Goal: Transaction & Acquisition: Purchase product/service

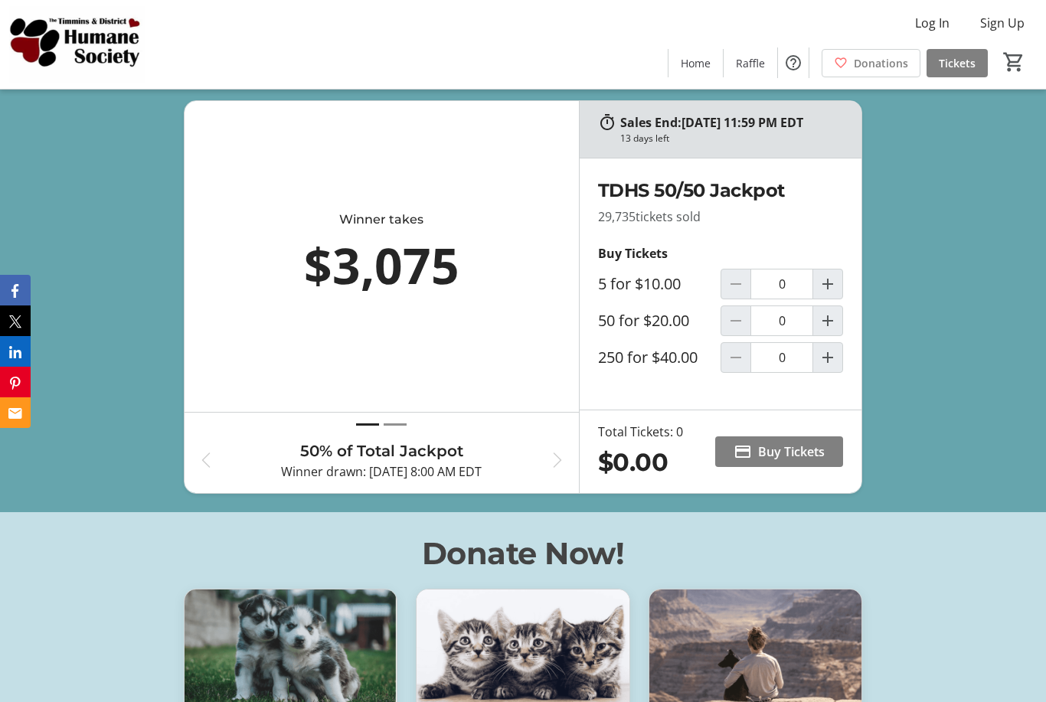
scroll to position [622, 0]
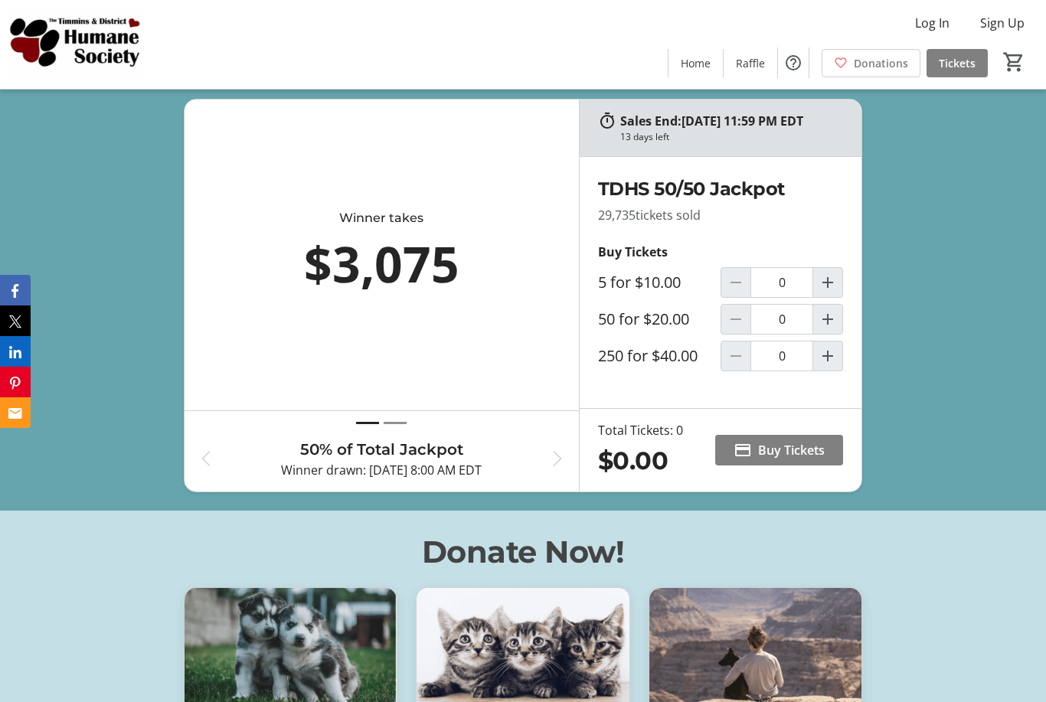
click at [837, 334] on span "Increment by one" at bounding box center [827, 319] width 29 height 29
type input "1"
click at [771, 469] on span at bounding box center [779, 450] width 128 height 37
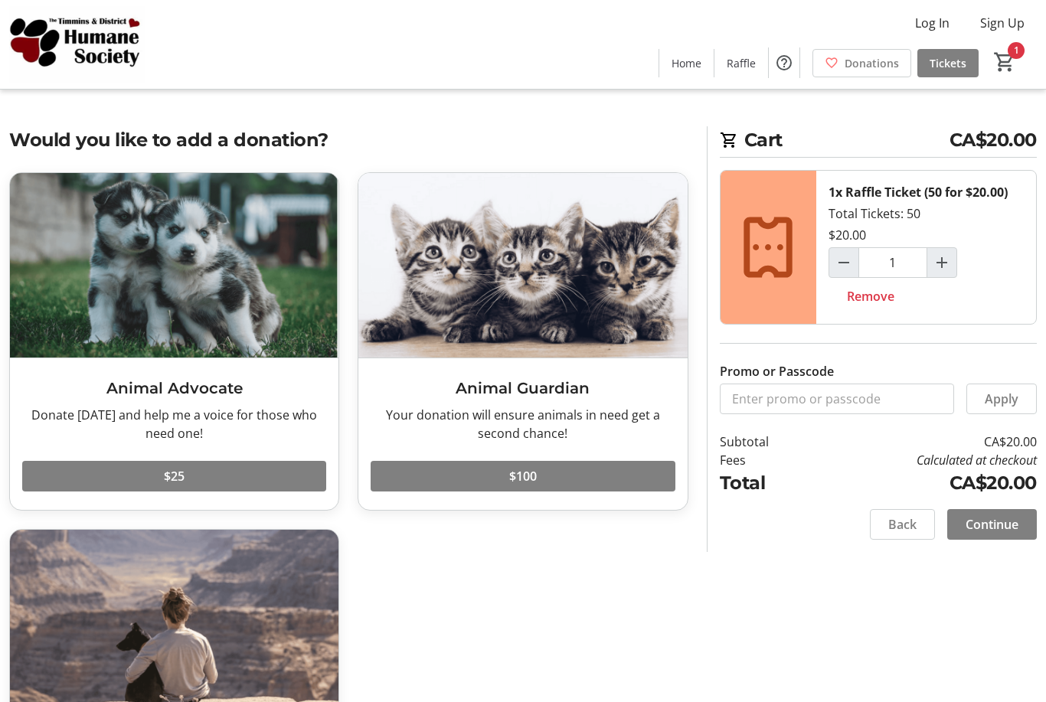
click at [994, 527] on span "Continue" at bounding box center [992, 524] width 53 height 18
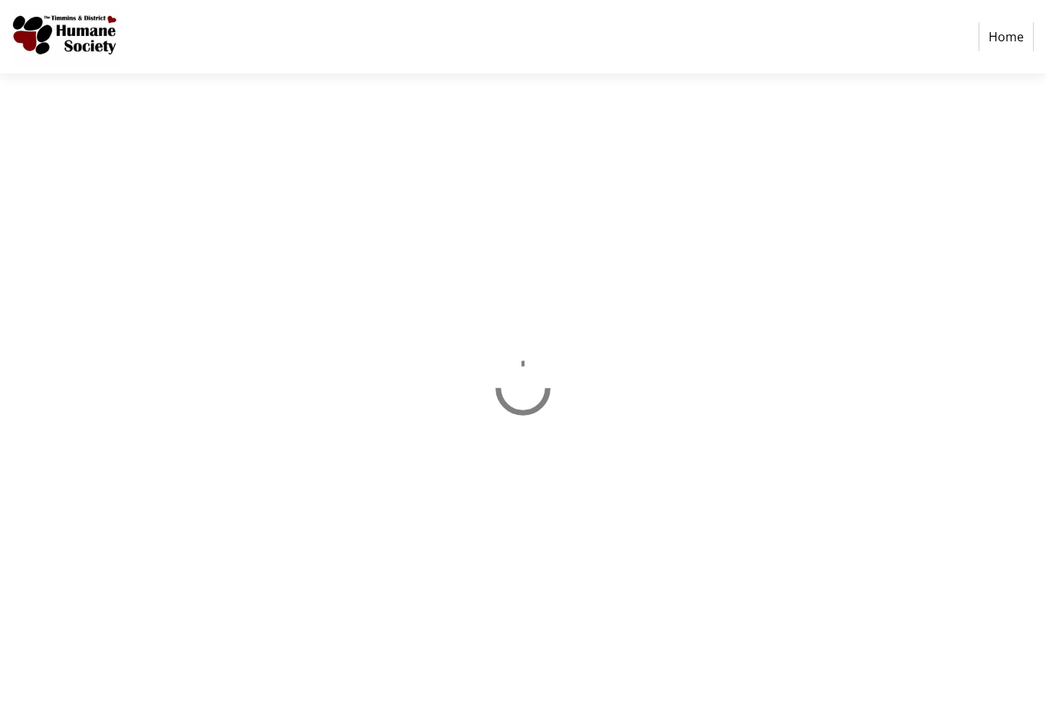
select select "CA"
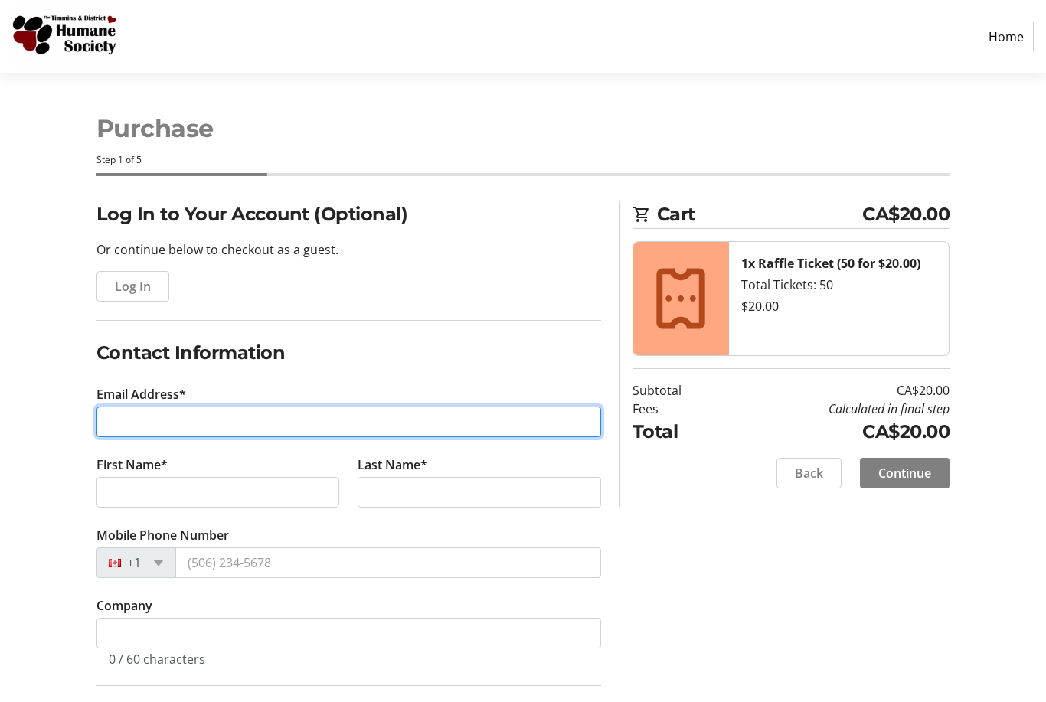
click at [428, 426] on input "Email Address*" at bounding box center [349, 422] width 505 height 31
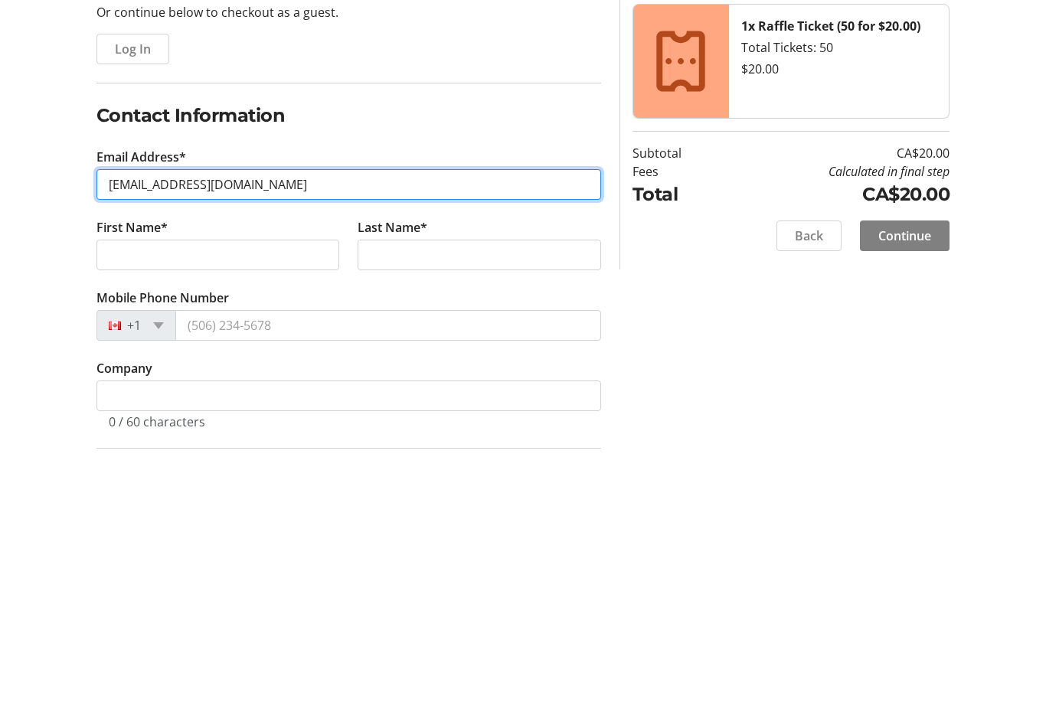
type input "[EMAIL_ADDRESS][DOMAIN_NAME]"
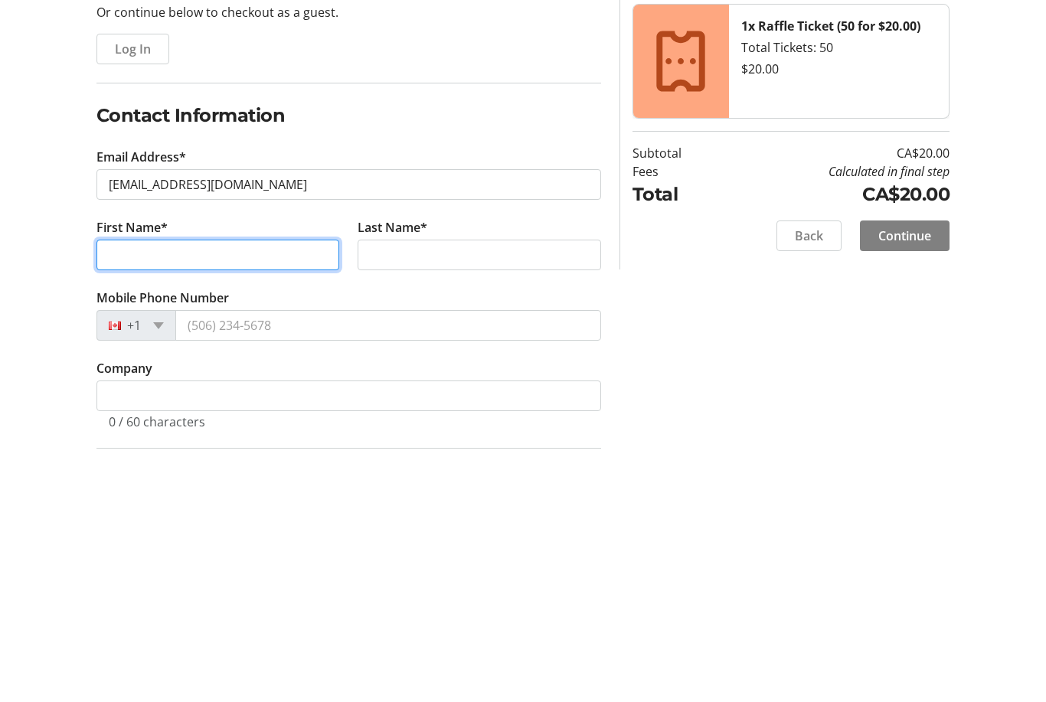
click at [270, 477] on input "First Name*" at bounding box center [219, 492] width 244 height 31
type input "[PERSON_NAME]"
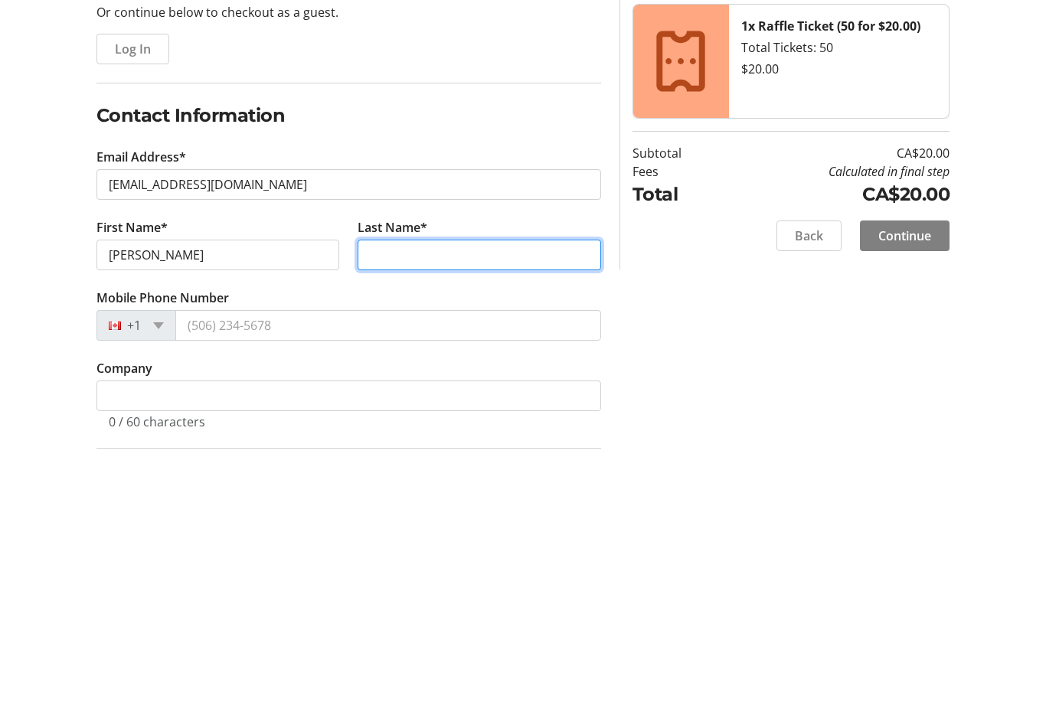
click at [447, 477] on input "Last Name*" at bounding box center [480, 492] width 244 height 31
type input "[PERSON_NAME]"
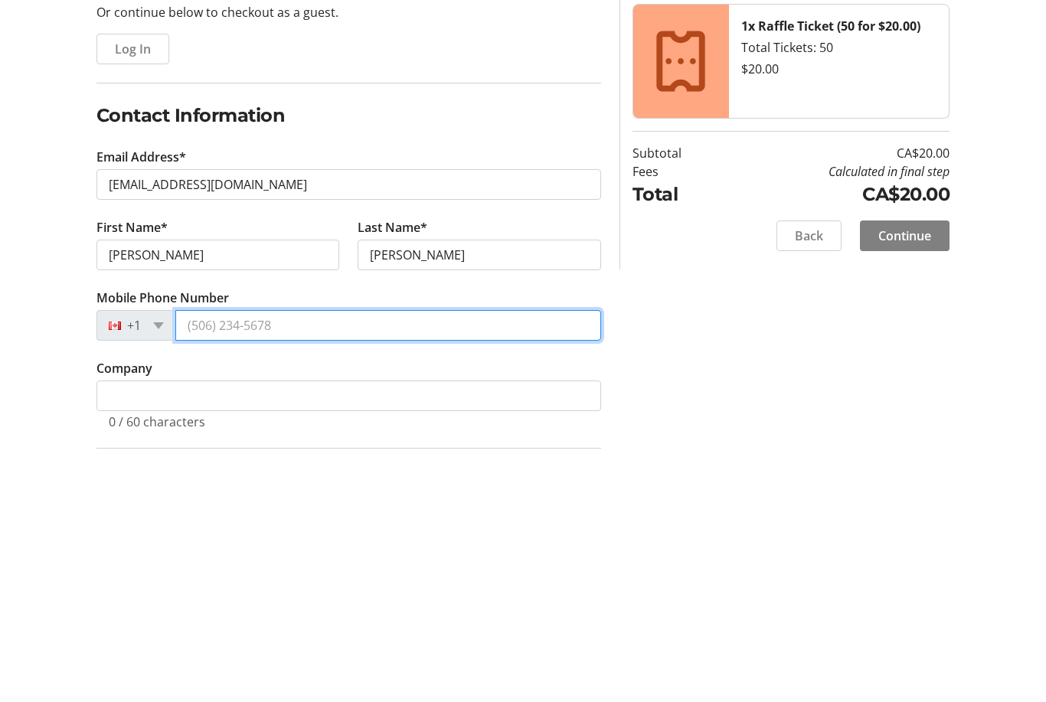
click at [350, 548] on input "Mobile Phone Number" at bounding box center [388, 563] width 426 height 31
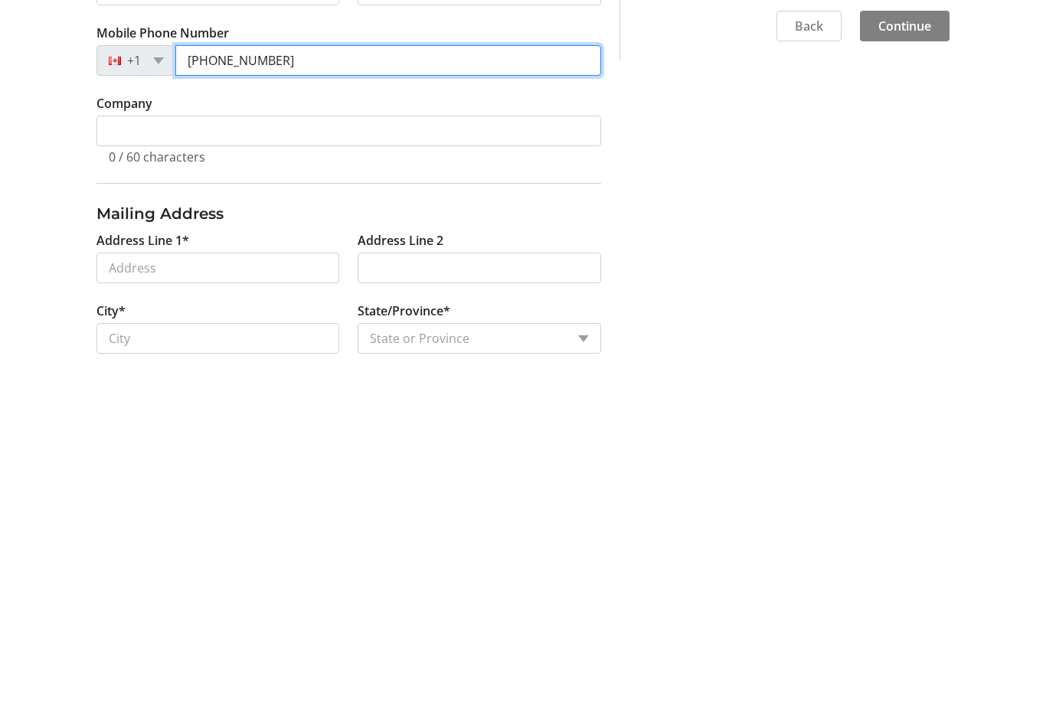
scroll to position [171, 0]
type input "[PHONE_NUMBER]"
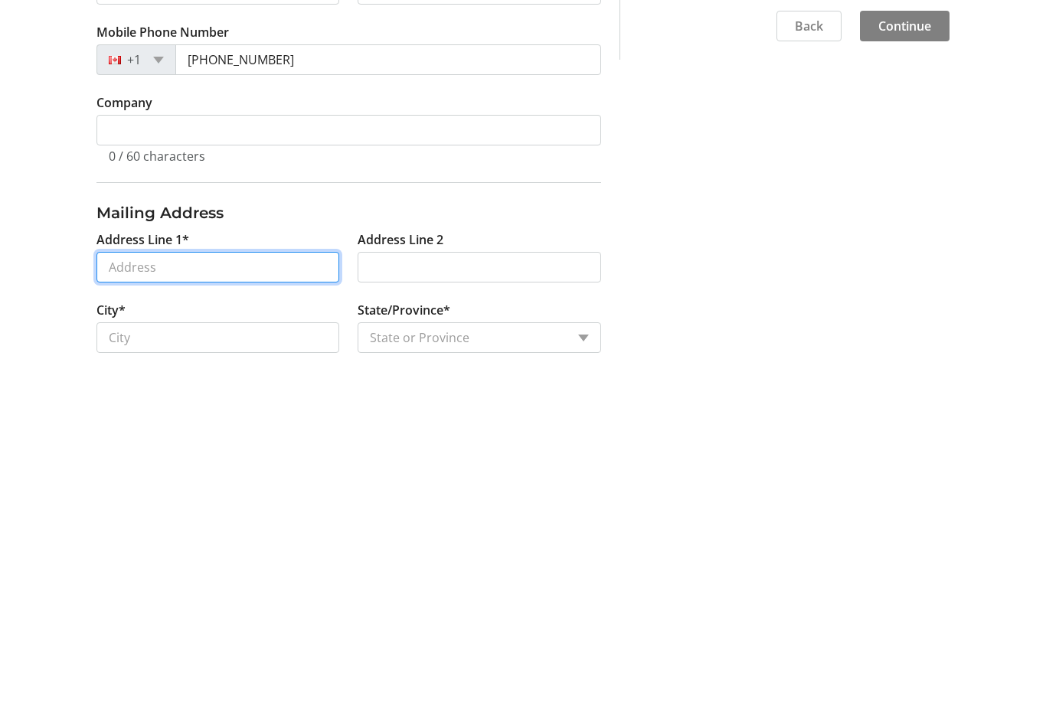
click at [264, 584] on input "Address Line 1*" at bounding box center [219, 599] width 244 height 31
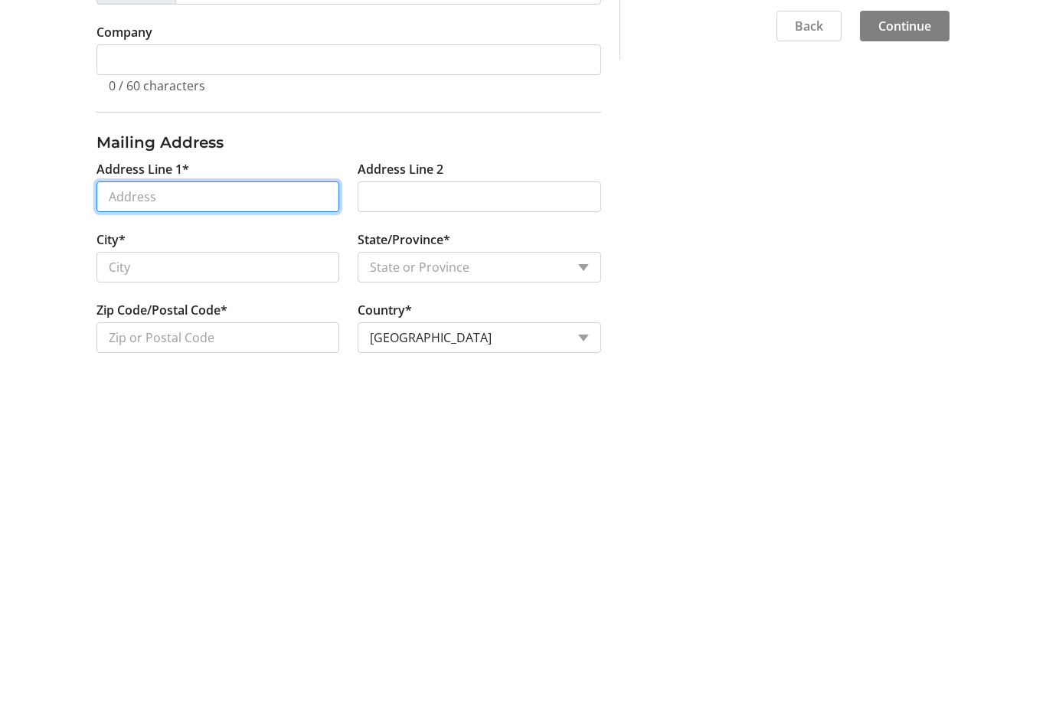
scroll to position [241, 0]
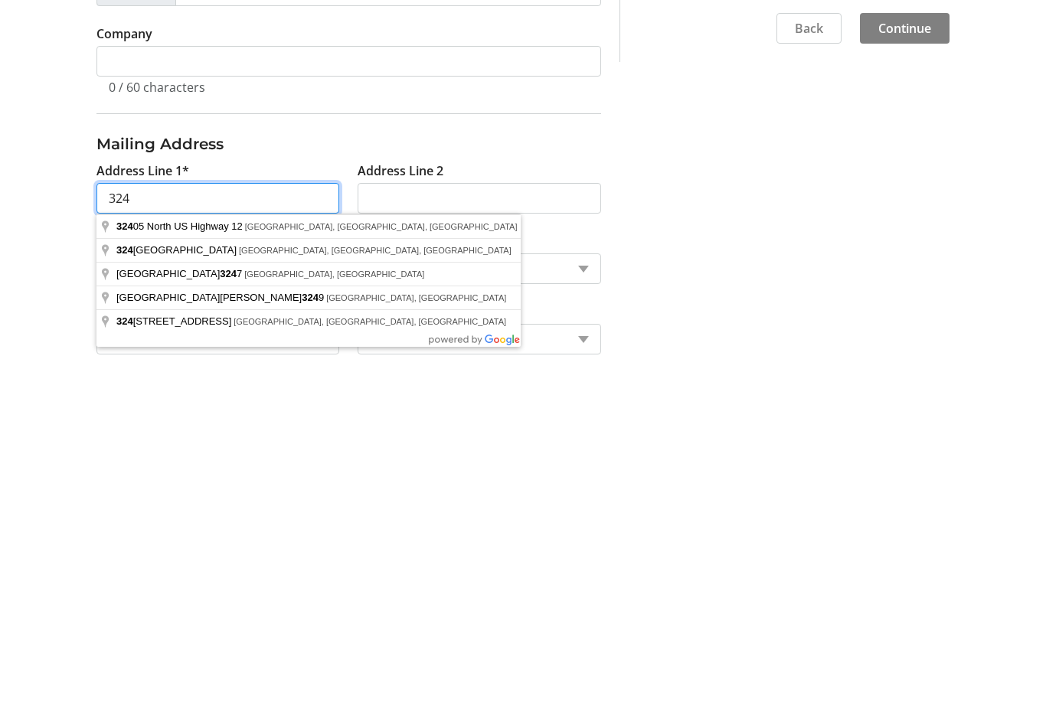
type input "324"
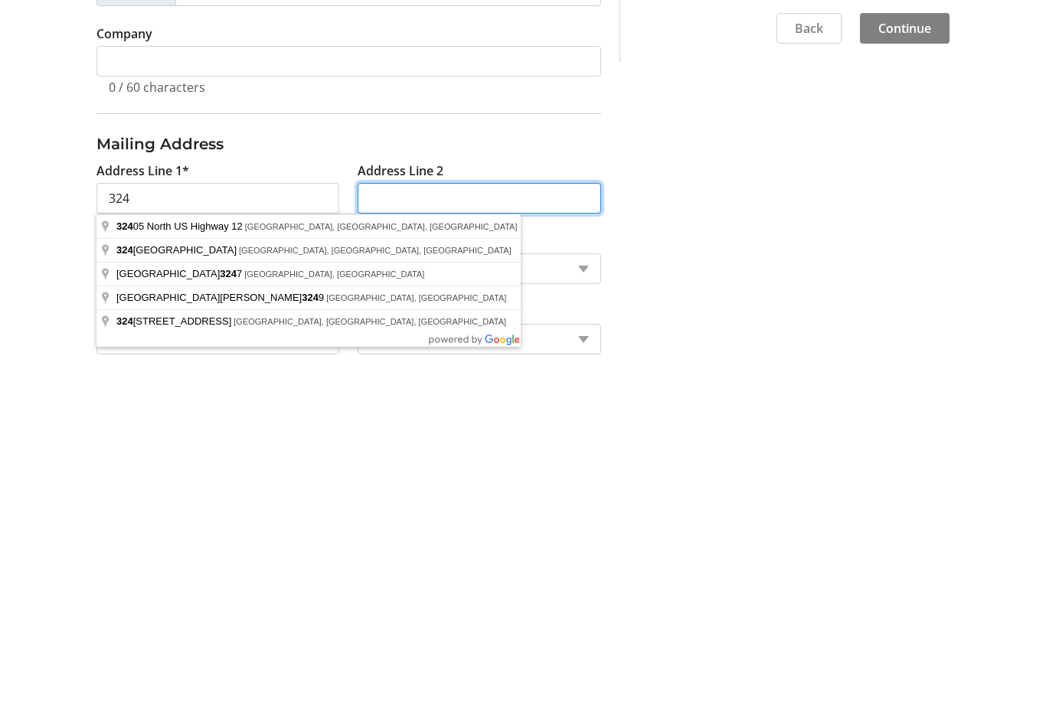
click at [427, 514] on input "Address Line 2" at bounding box center [480, 529] width 244 height 31
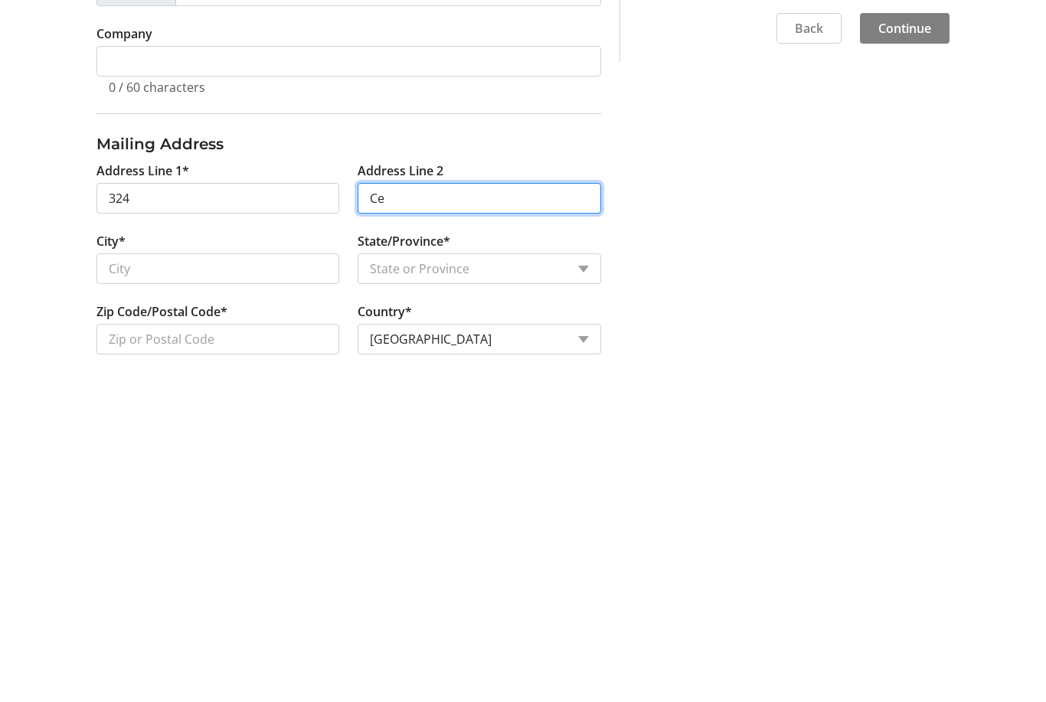
type input "C"
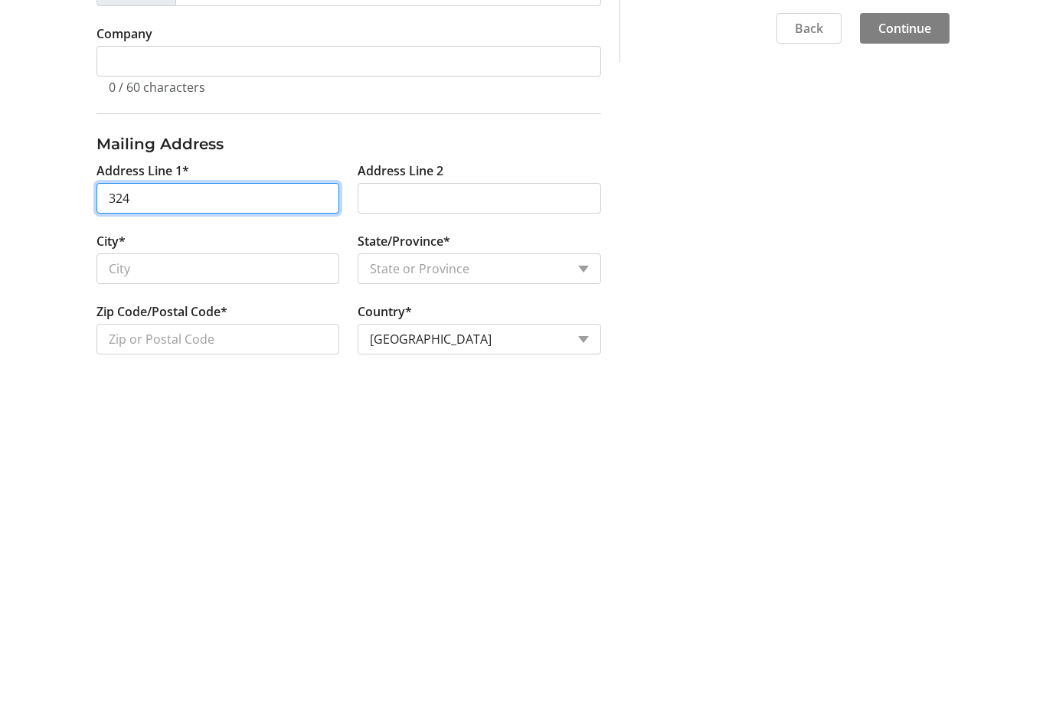
click at [182, 514] on input "324" at bounding box center [219, 529] width 244 height 31
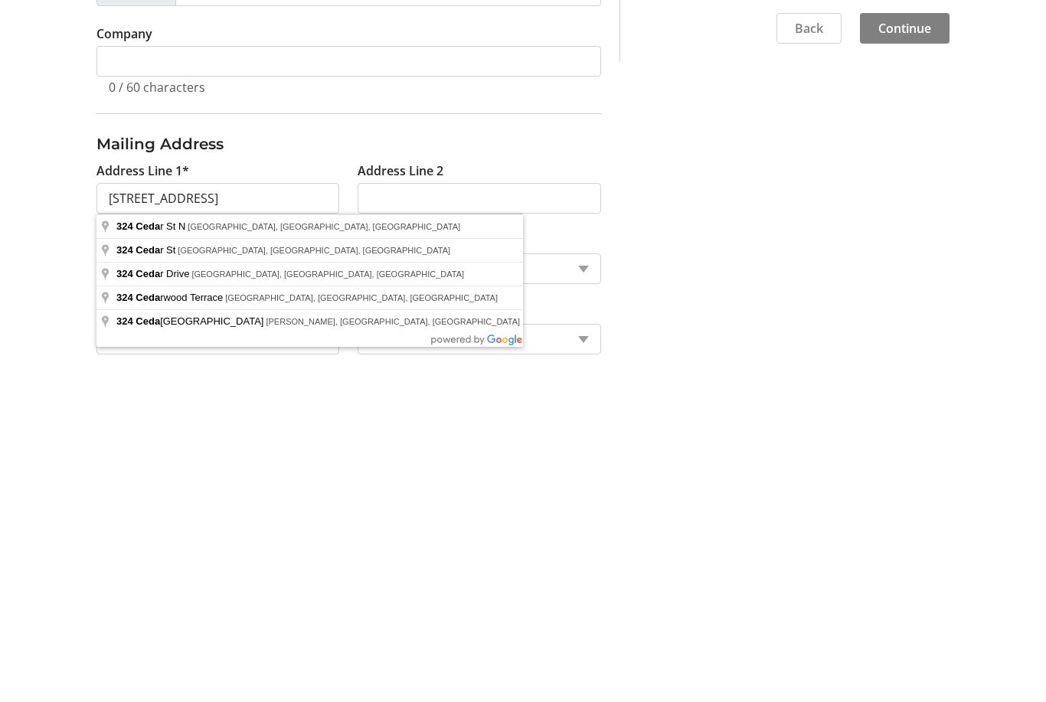
type input "[STREET_ADDRESS]"
type input "Timmins"
select select "ON"
type input "P4N 6J8"
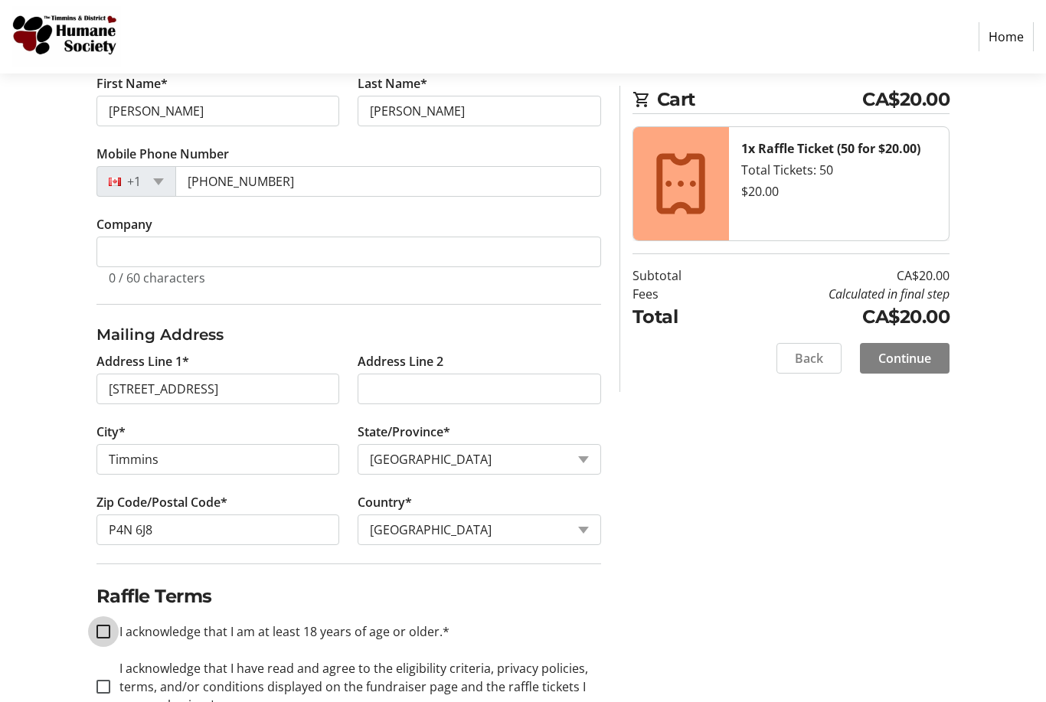
click at [102, 636] on input "I acknowledge that I am at least 18 years of age or older.*" at bounding box center [104, 632] width 14 height 14
checkbox input "true"
click at [109, 689] on input "I acknowledge that I have read and agree to the eligibility criteria, privacy p…" at bounding box center [104, 687] width 14 height 14
checkbox input "true"
click at [901, 365] on span "Continue" at bounding box center [905, 358] width 53 height 18
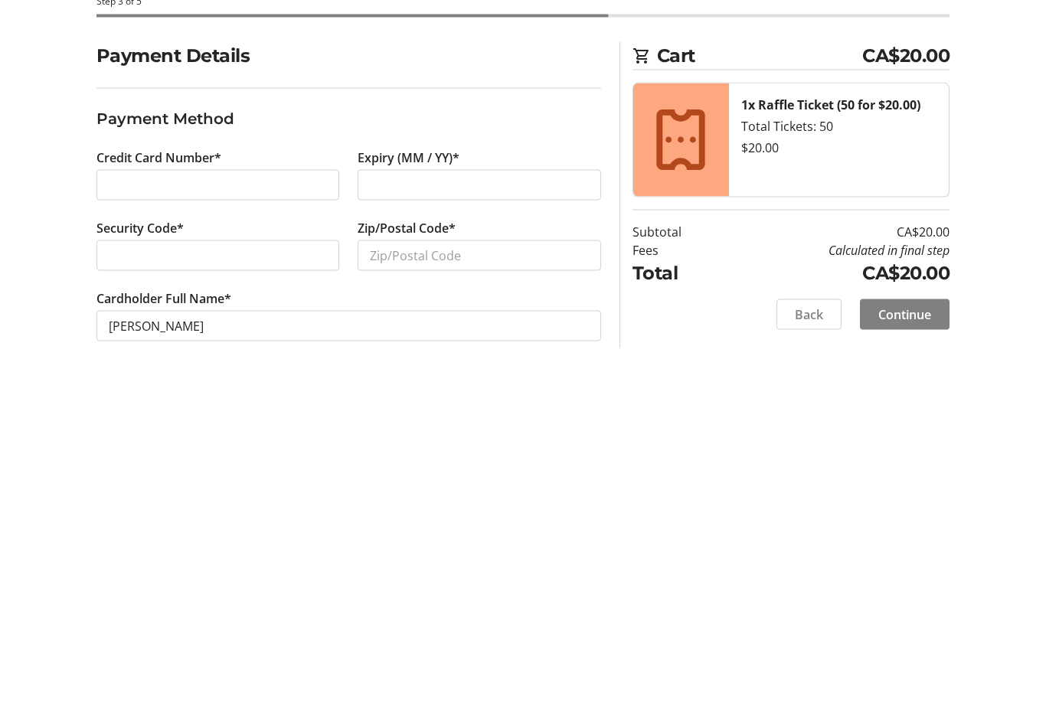
click at [435, 329] on div at bounding box center [480, 344] width 244 height 31
click at [426, 399] on input "Zip/Postal Code*" at bounding box center [480, 414] width 244 height 31
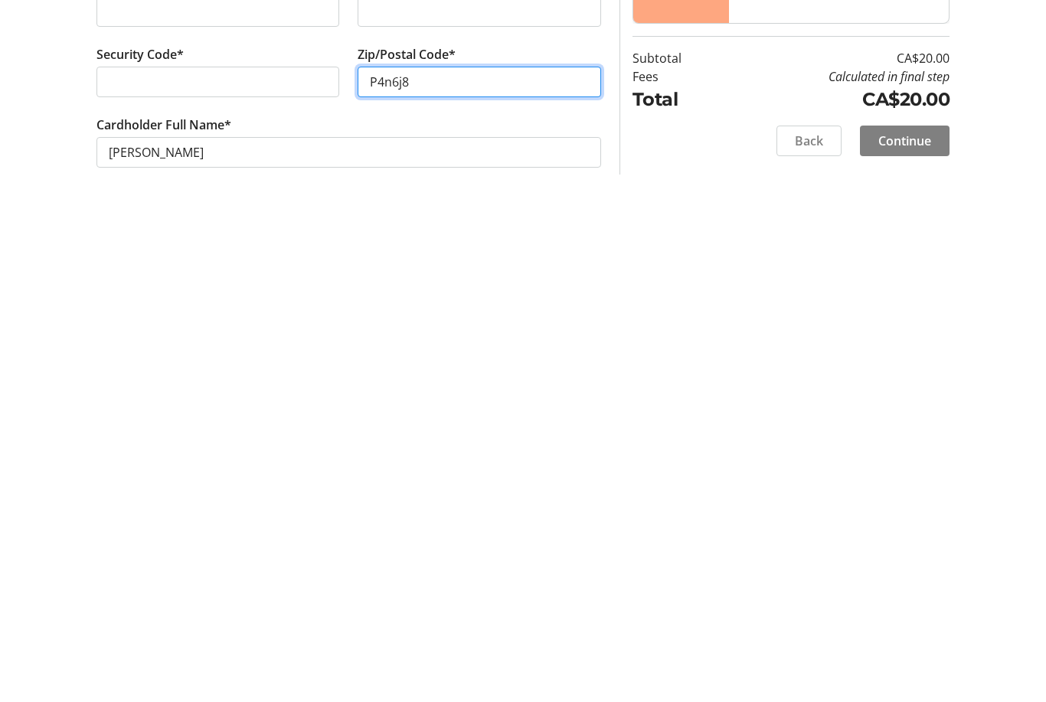
scroll to position [49, 0]
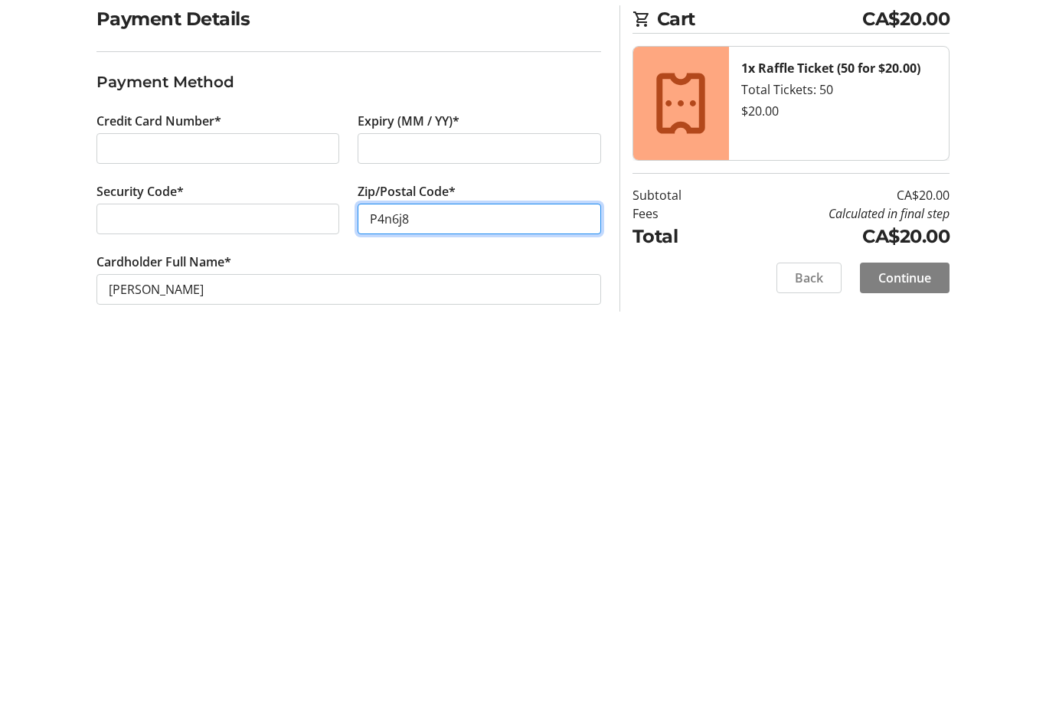
type input "P4n6j8"
click at [906, 455] on span at bounding box center [905, 473] width 90 height 37
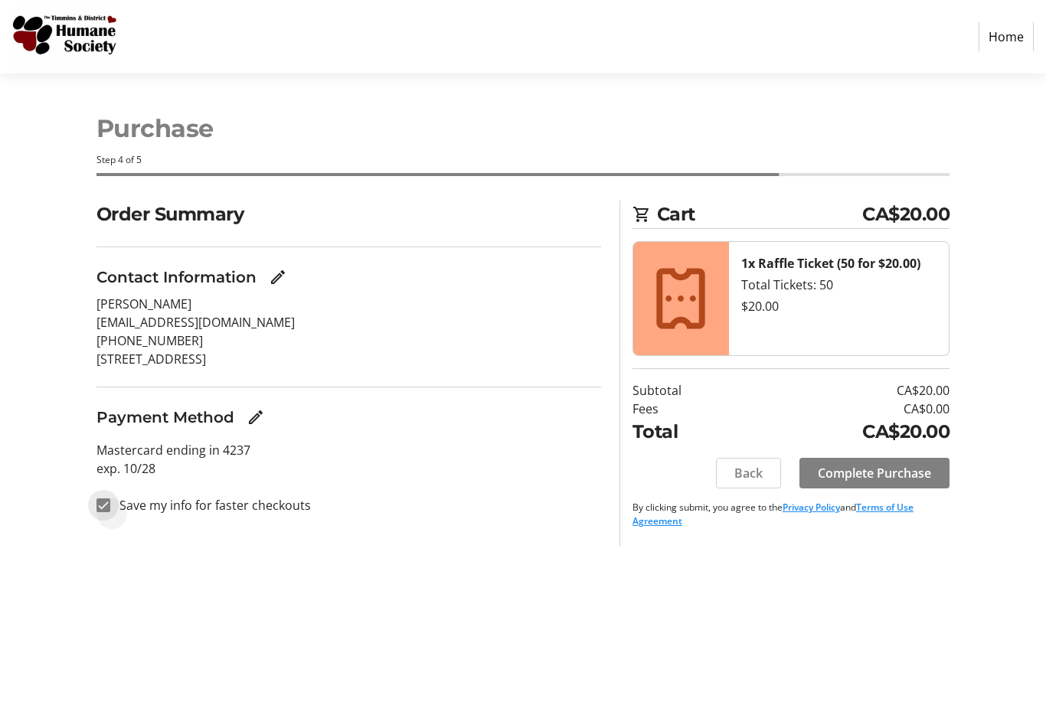
click at [103, 499] on input "Save my info for faster checkouts" at bounding box center [104, 506] width 14 height 14
checkbox input "false"
click at [872, 464] on span "Complete Purchase" at bounding box center [874, 473] width 113 height 18
